Goal: Task Accomplishment & Management: Use online tool/utility

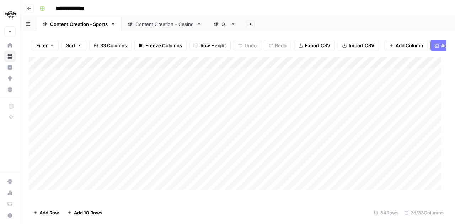
click at [156, 25] on div "Content Creation - Casino" at bounding box center [164, 24] width 58 height 7
click at [232, 177] on div "Add Column" at bounding box center [237, 126] width 417 height 139
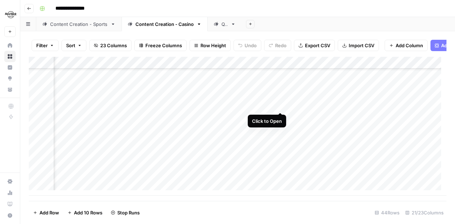
click at [280, 104] on div "Add Column" at bounding box center [237, 126] width 417 height 139
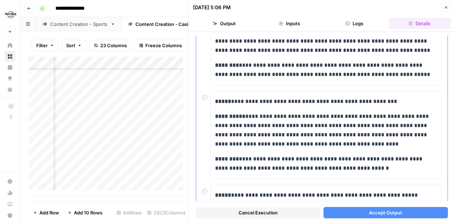
scroll to position [107, 0]
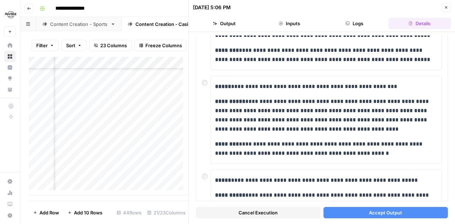
click at [359, 213] on button "Accept Output" at bounding box center [385, 212] width 125 height 11
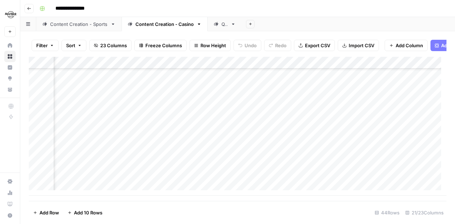
click at [232, 164] on div "Add Column" at bounding box center [237, 126] width 417 height 139
click at [363, 130] on div "Add Column" at bounding box center [237, 126] width 417 height 139
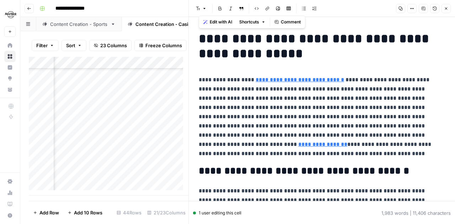
drag, startPoint x: 279, startPoint y: 148, endPoint x: 196, endPoint y: 41, distance: 135.5
copy div "**********"
click at [447, 6] on button "Close" at bounding box center [445, 8] width 9 height 9
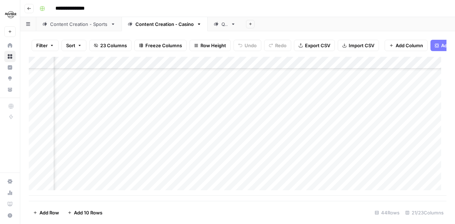
scroll to position [421, 934]
click at [345, 92] on div "Add Column" at bounding box center [237, 126] width 417 height 139
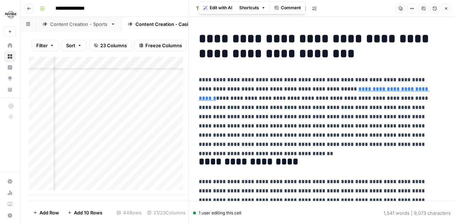
drag, startPoint x: 291, startPoint y: 160, endPoint x: 197, endPoint y: 25, distance: 164.5
copy div "**********"
click at [447, 7] on icon "button" at bounding box center [446, 8] width 2 height 2
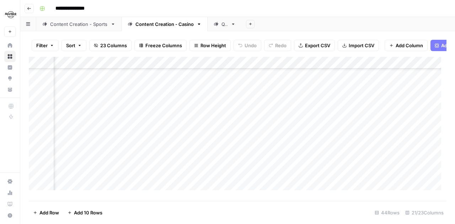
scroll to position [386, 1000]
click at [330, 92] on div "Add Column" at bounding box center [237, 126] width 417 height 139
click at [279, 93] on div "Add Column" at bounding box center [237, 126] width 417 height 139
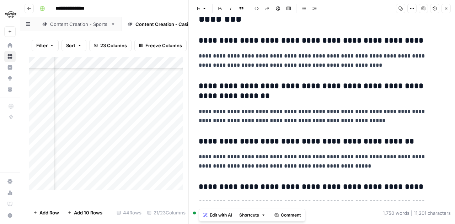
scroll to position [1827, 0]
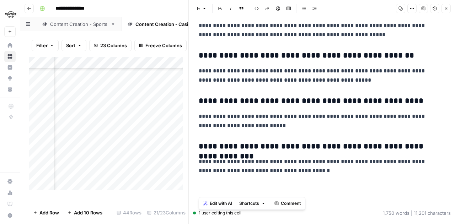
drag, startPoint x: 198, startPoint y: 39, endPoint x: 410, endPoint y: 192, distance: 261.5
copy div "**********"
click at [447, 10] on icon "button" at bounding box center [446, 8] width 2 height 2
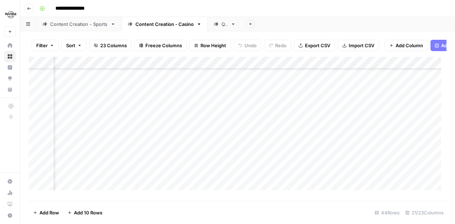
scroll to position [386, 1002]
click at [279, 113] on div "Add Column" at bounding box center [237, 126] width 417 height 139
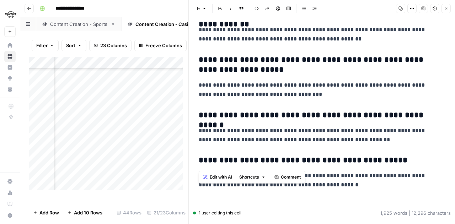
scroll to position [1975, 0]
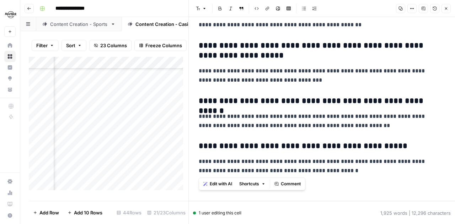
drag, startPoint x: 195, startPoint y: 37, endPoint x: 389, endPoint y: 183, distance: 242.2
copy div "**********"
